Goal: Information Seeking & Learning: Learn about a topic

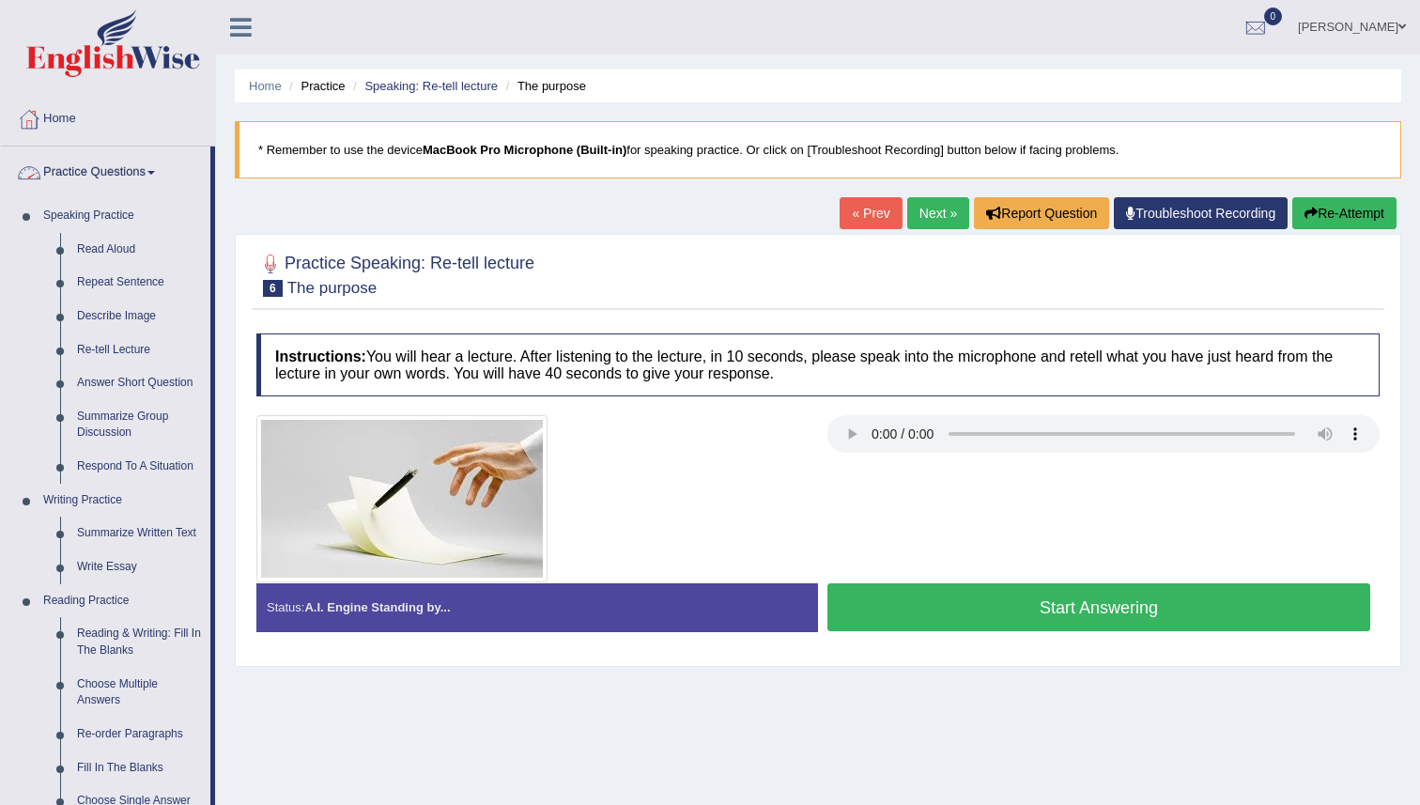
click at [59, 179] on link "Practice Questions" at bounding box center [105, 170] width 209 height 47
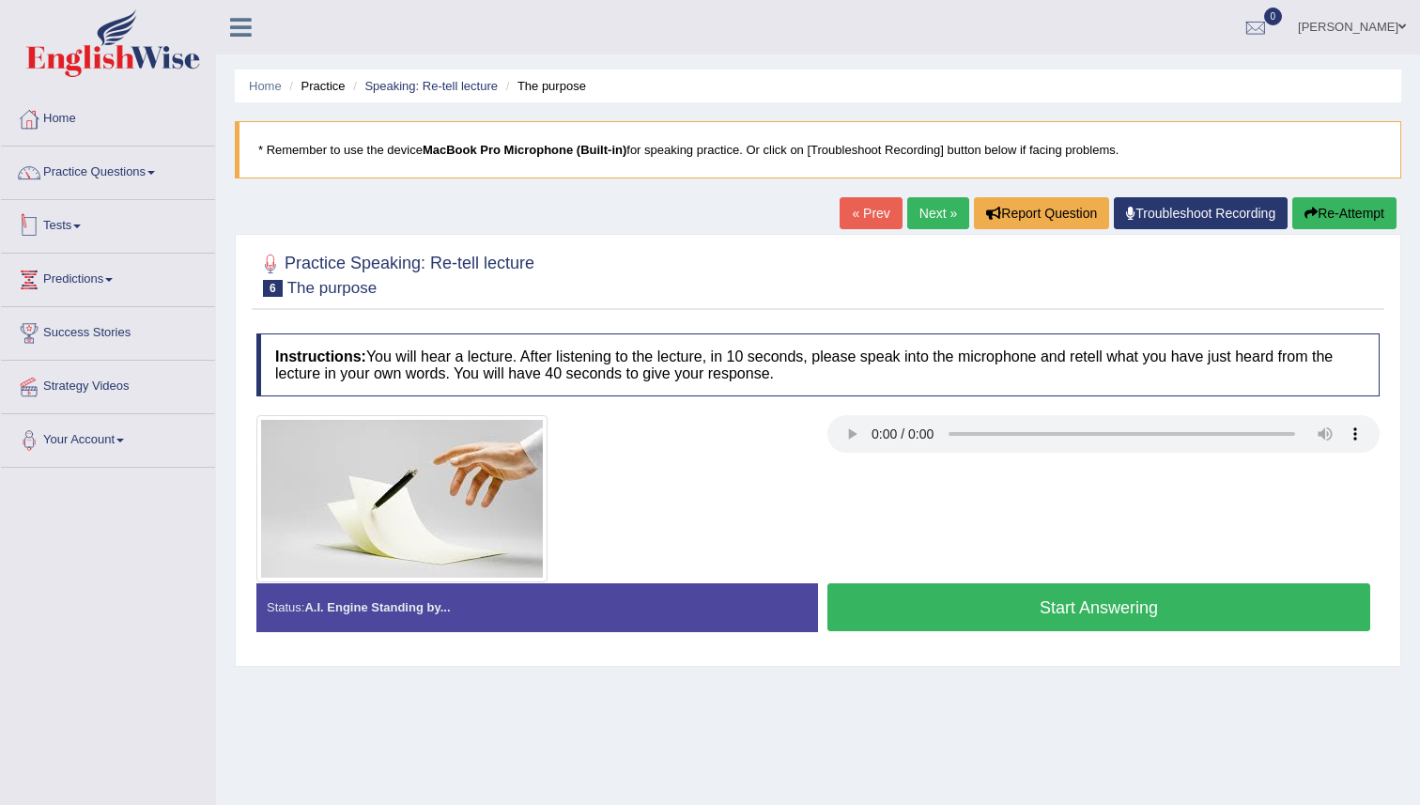
click at [64, 223] on link "Tests" at bounding box center [108, 223] width 214 height 47
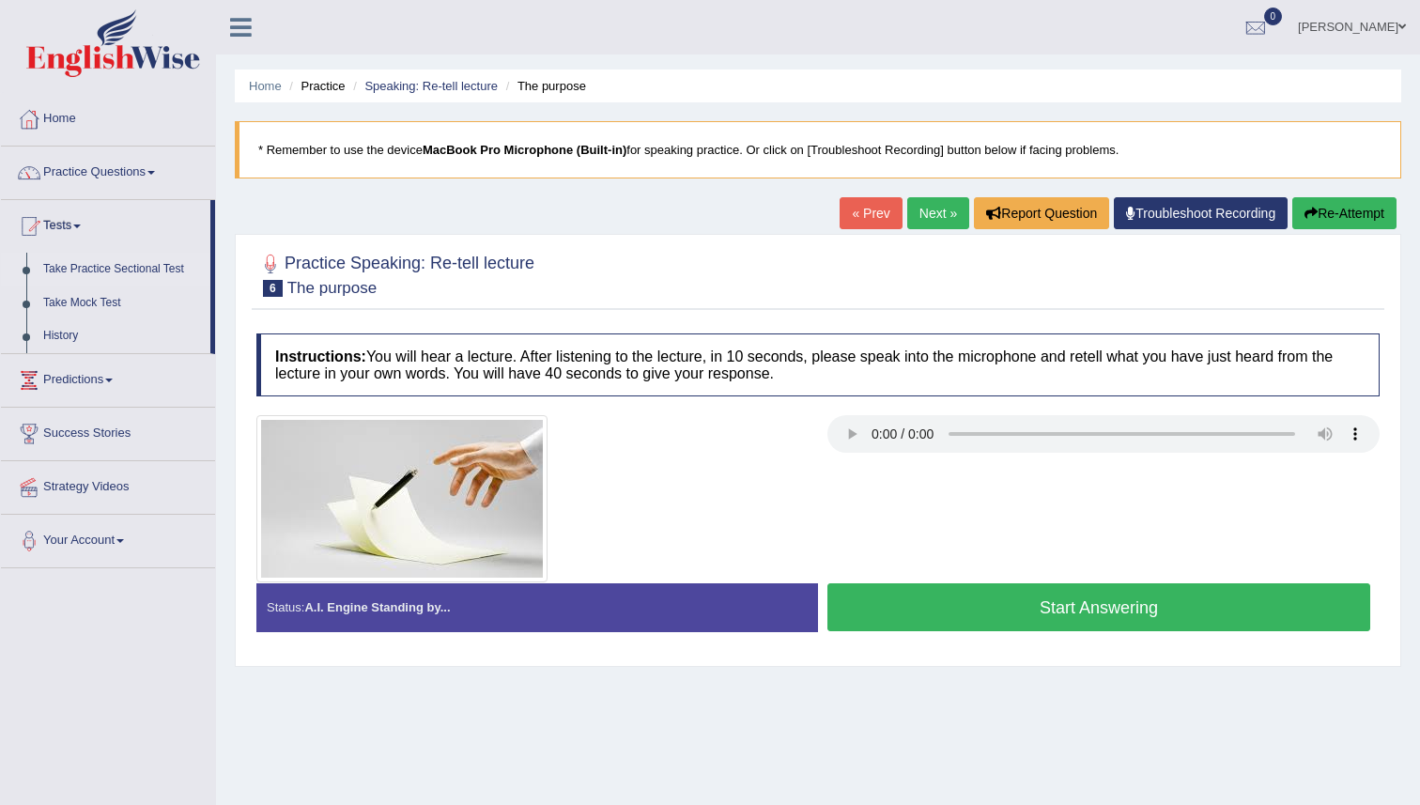
click at [95, 271] on link "Take Practice Sectional Test" at bounding box center [123, 270] width 176 height 34
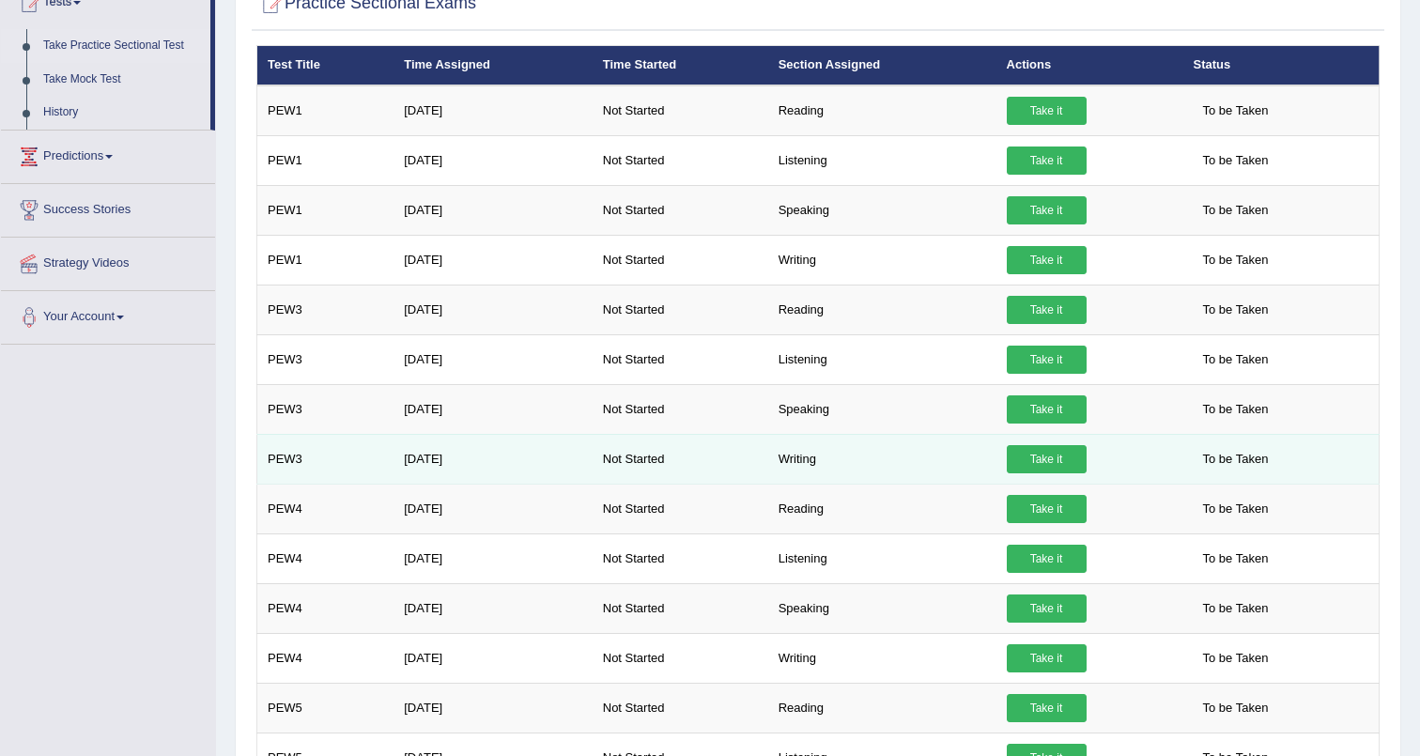
scroll to position [195, 0]
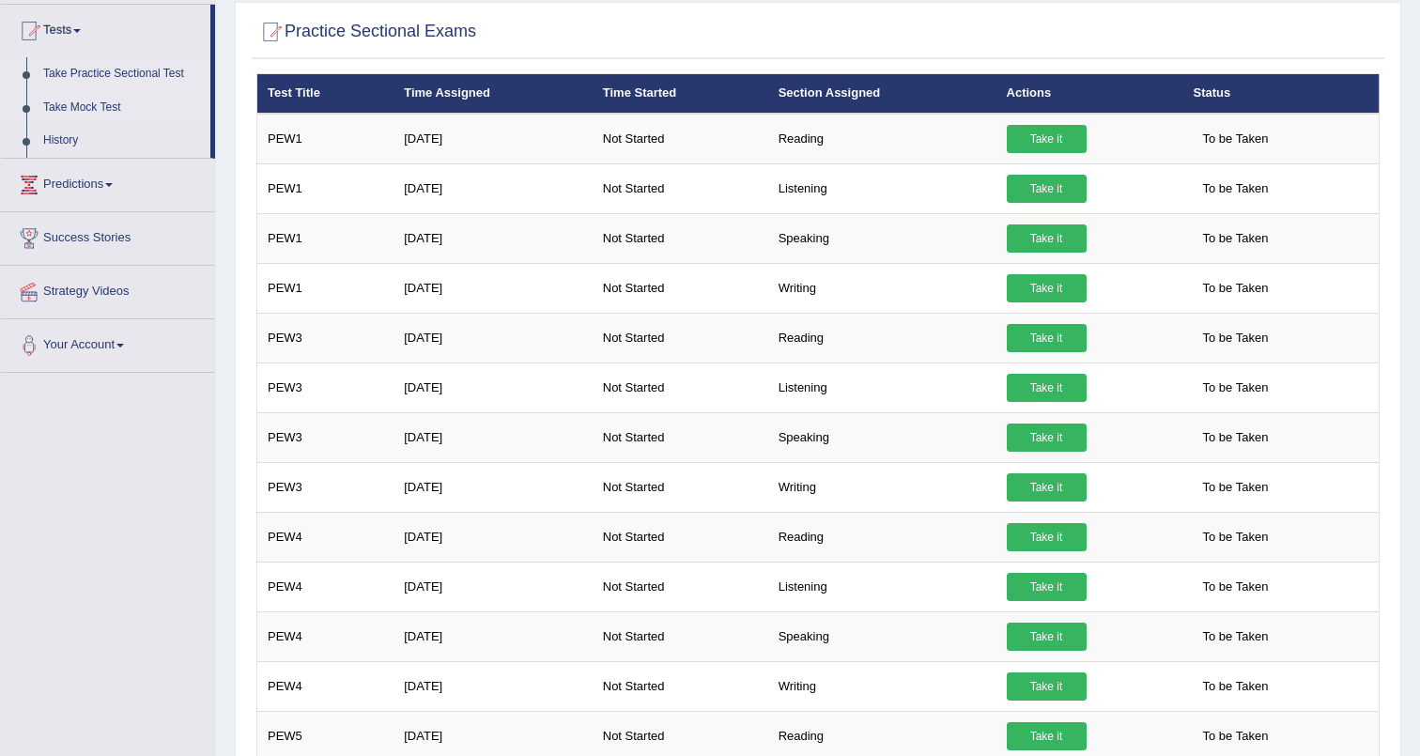
click at [72, 107] on link "Take Mock Test" at bounding box center [123, 108] width 176 height 34
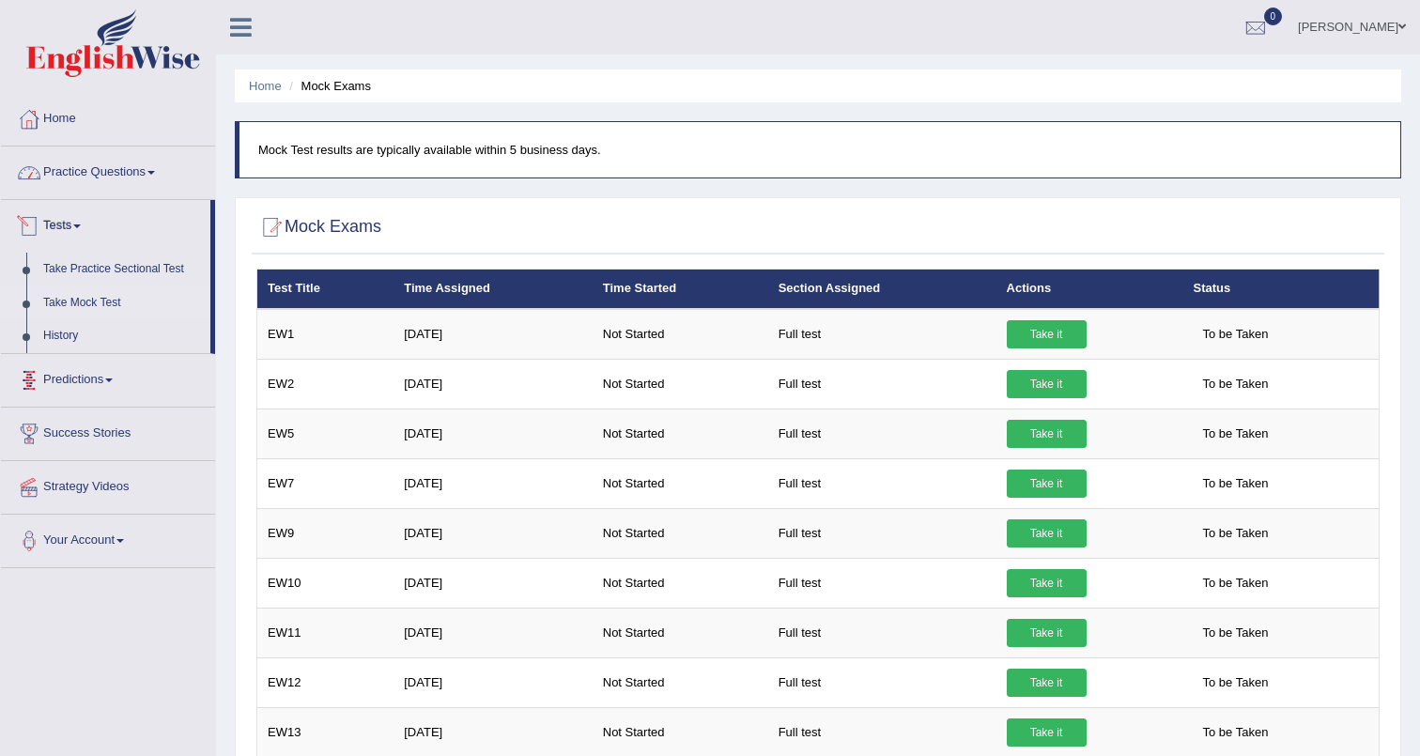
click at [82, 178] on link "Practice Questions" at bounding box center [108, 170] width 214 height 47
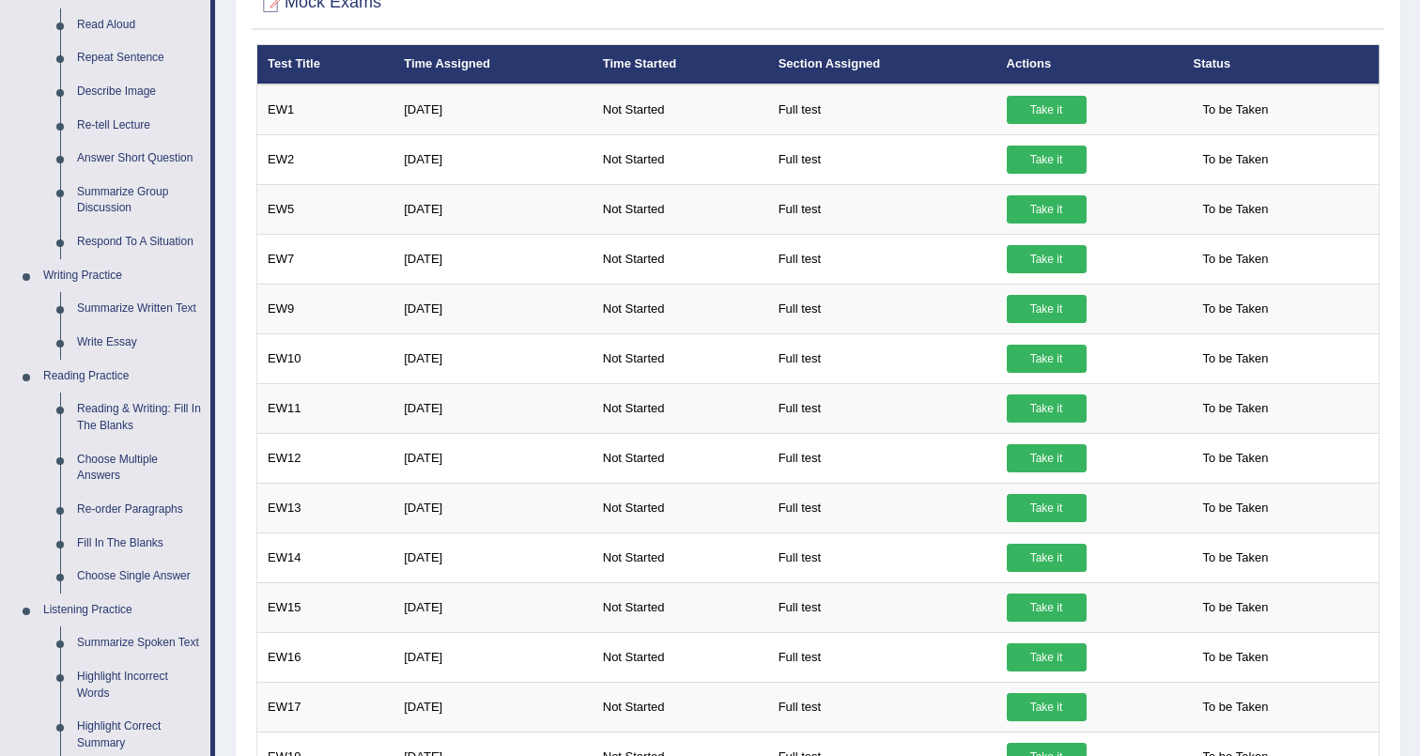
scroll to position [210, 0]
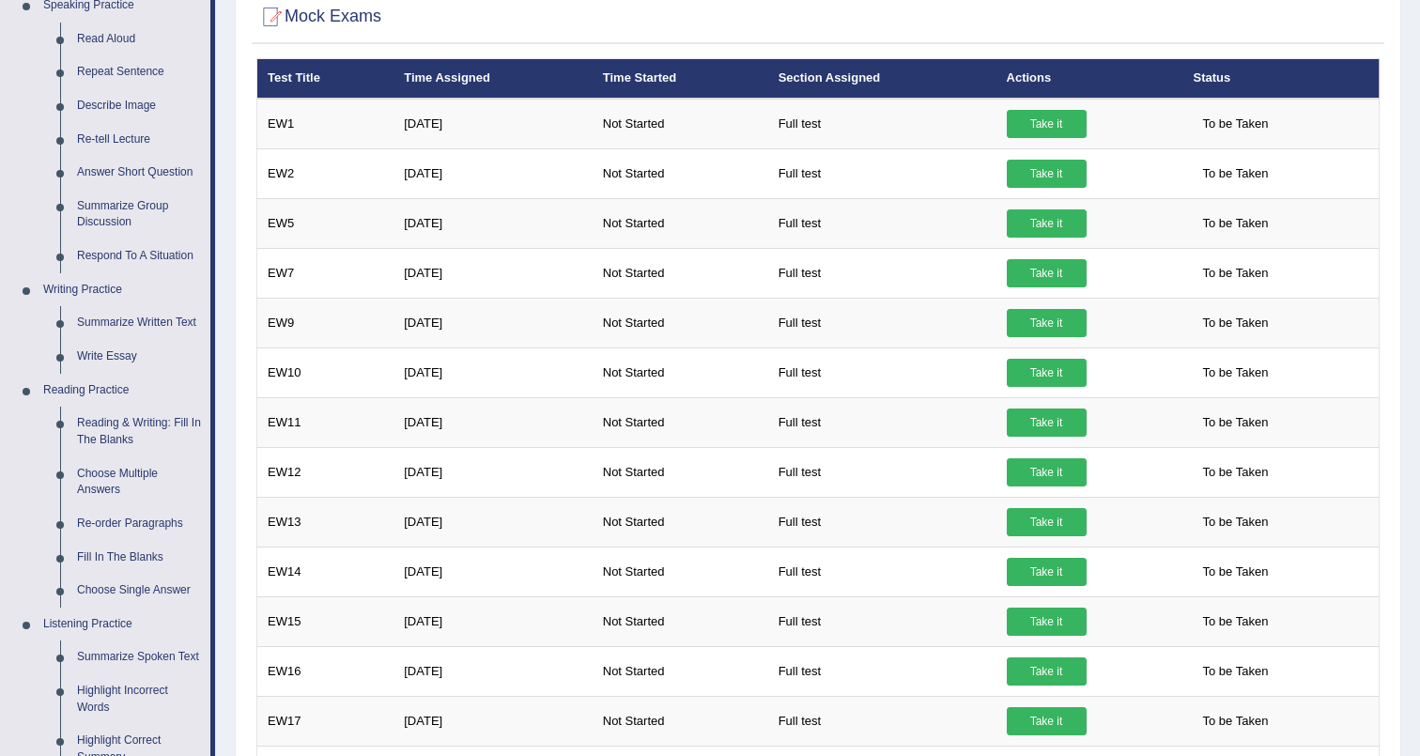
drag, startPoint x: 214, startPoint y: 369, endPoint x: 212, endPoint y: 390, distance: 20.8
click at [212, 390] on li "Practice Questions Speaking Practice Read Aloud Repeat Sentence Describe Image …" at bounding box center [108, 464] width 214 height 1057
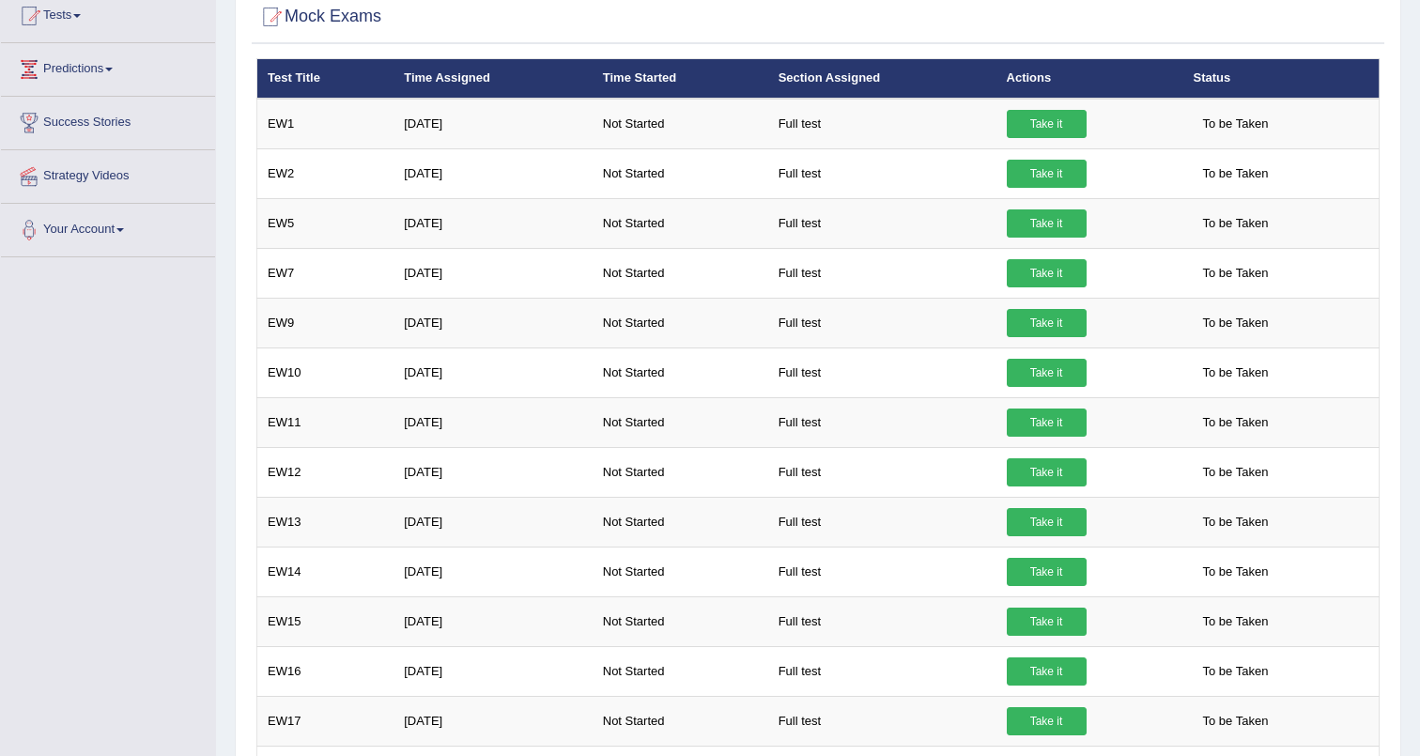
drag, startPoint x: 215, startPoint y: 370, endPoint x: 225, endPoint y: 295, distance: 75.7
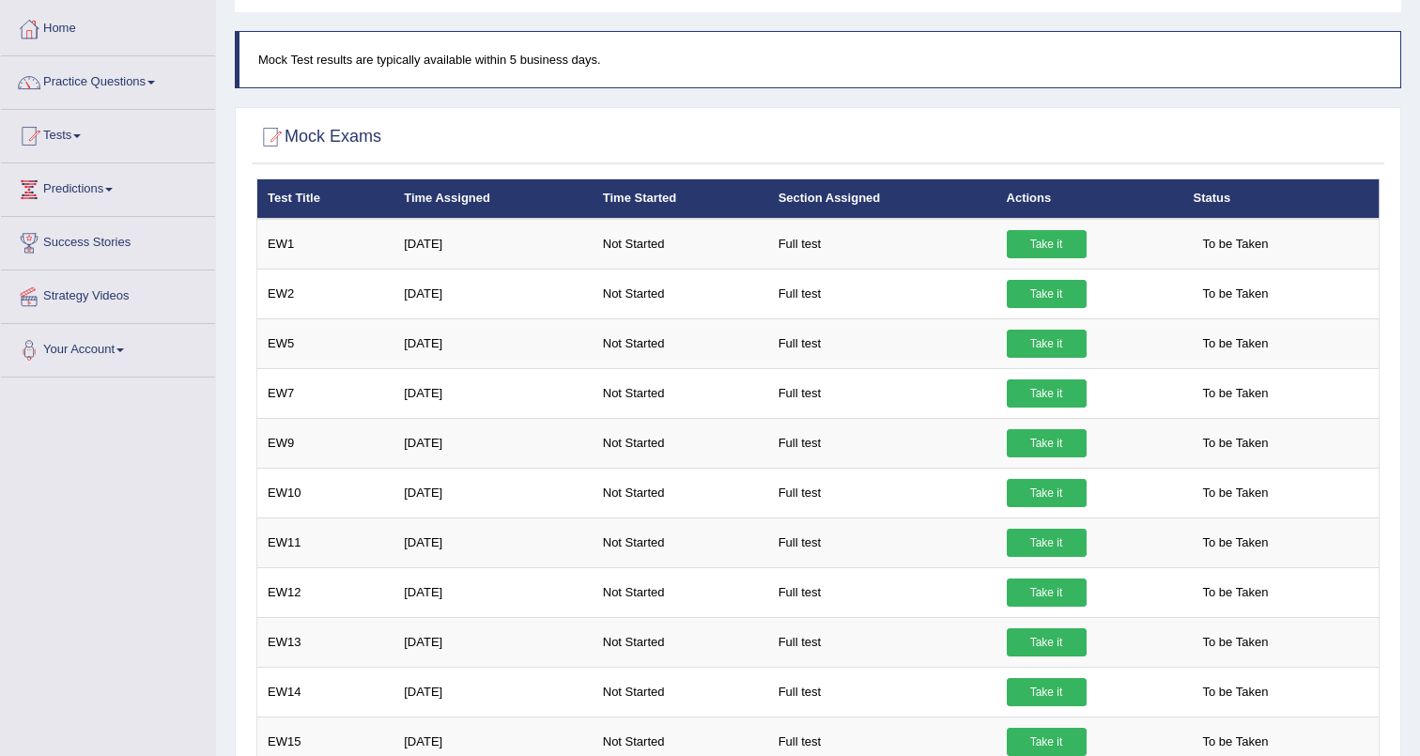
scroll to position [0, 0]
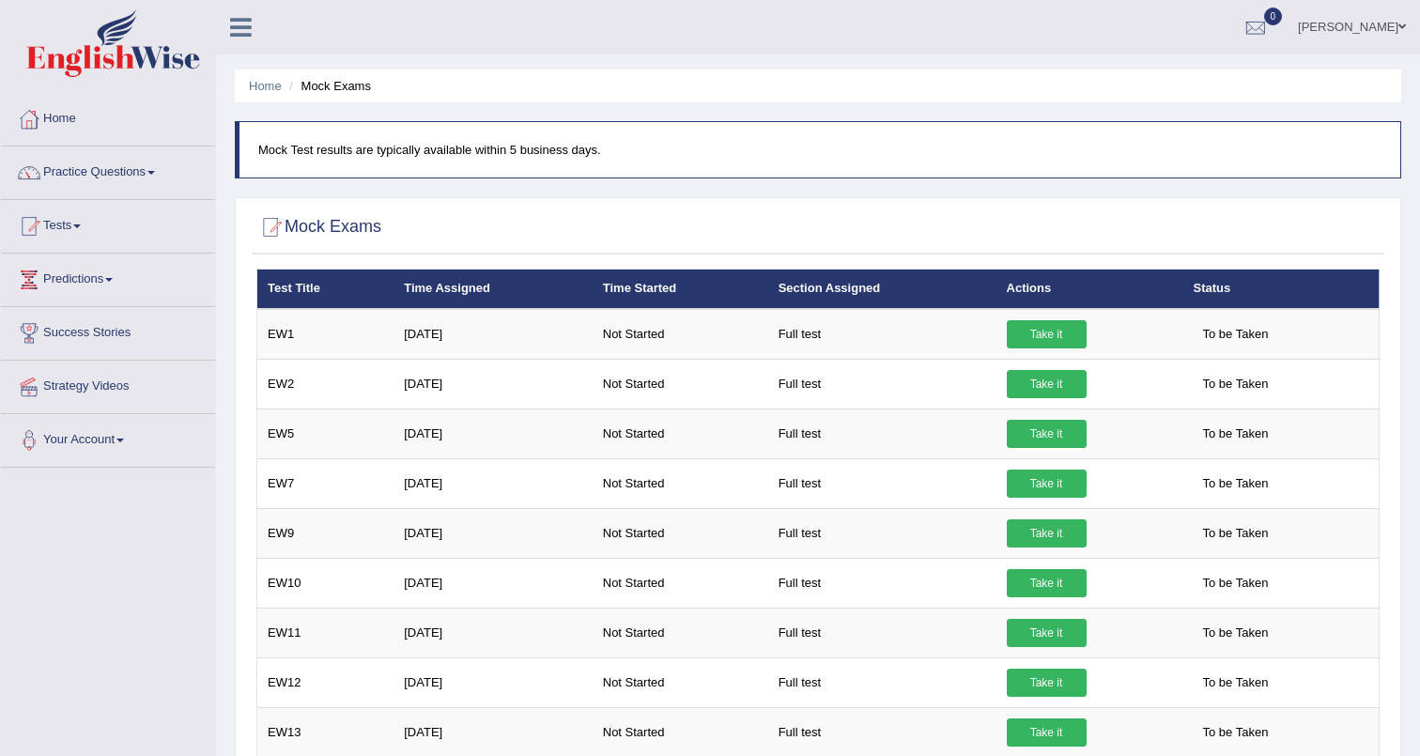
click at [53, 123] on link "Home" at bounding box center [108, 116] width 214 height 47
